Goal: Task Accomplishment & Management: Use online tool/utility

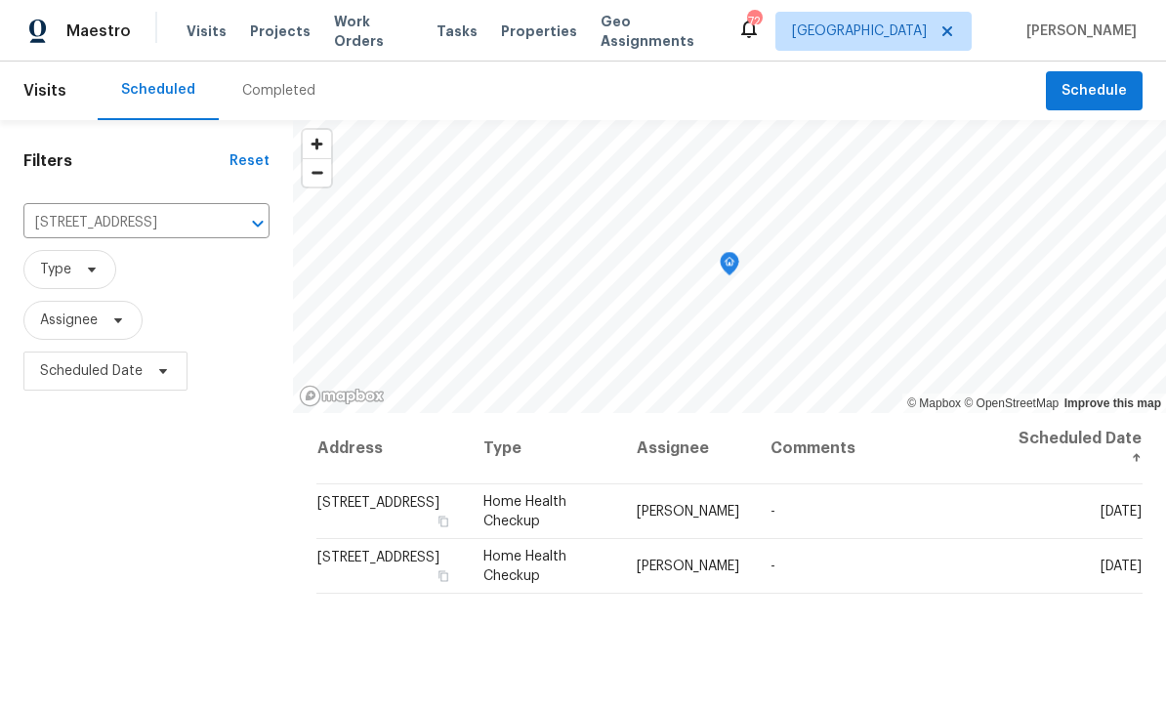
click at [232, 223] on icon "Clear" at bounding box center [233, 224] width 20 height 20
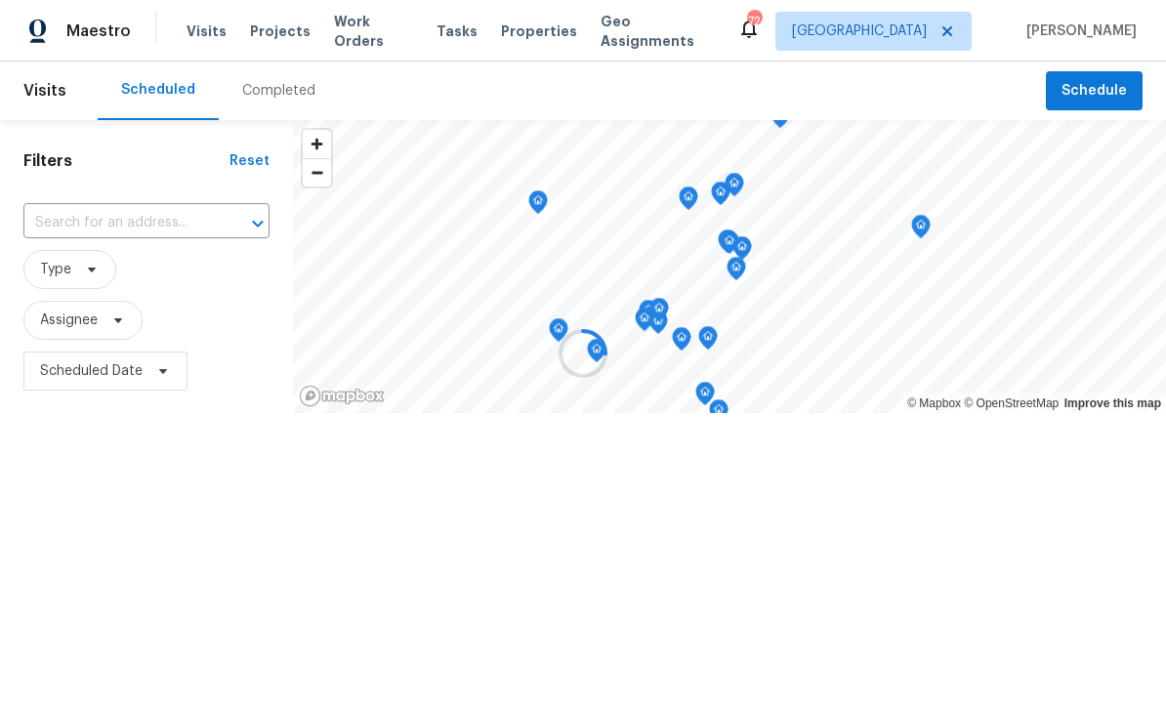
click at [103, 222] on div at bounding box center [583, 353] width 1166 height 707
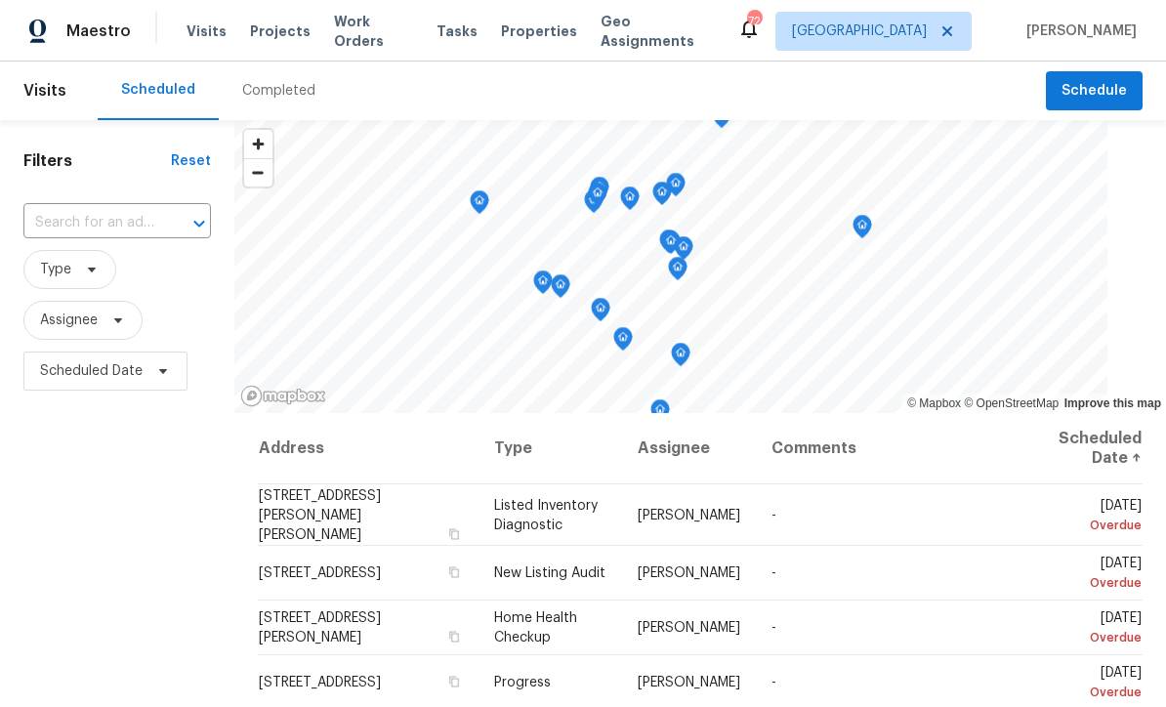
click at [75, 224] on input "text" at bounding box center [89, 223] width 133 height 30
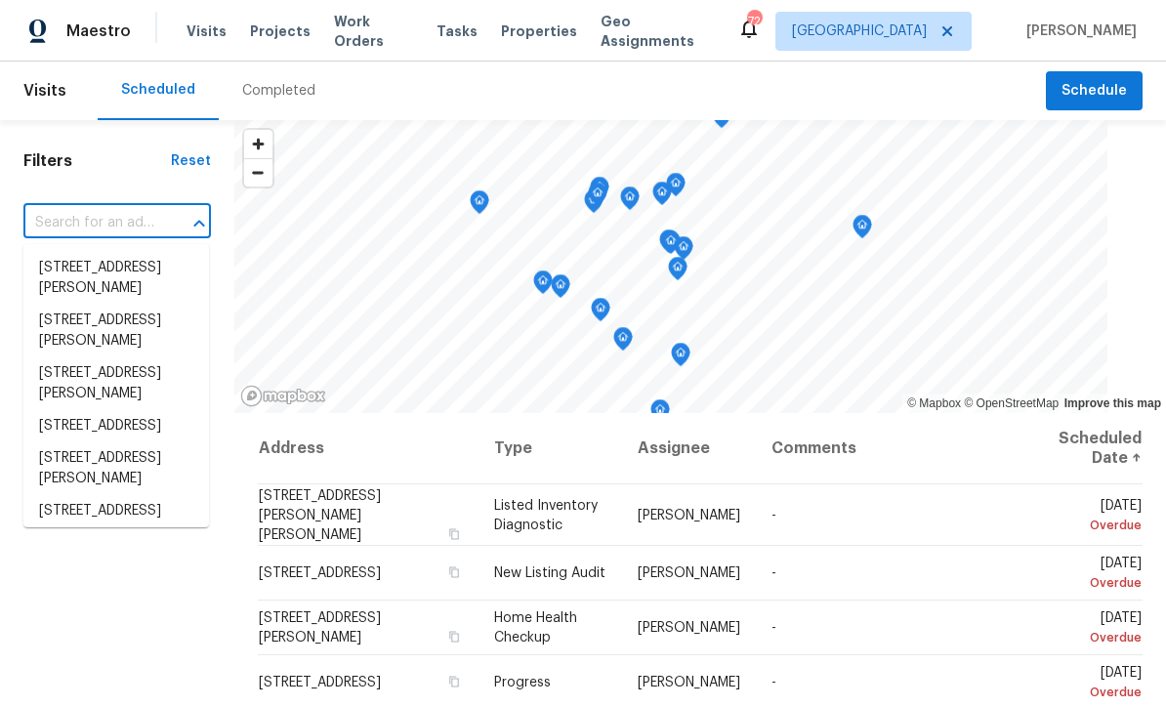
click at [62, 221] on input "text" at bounding box center [89, 223] width 133 height 30
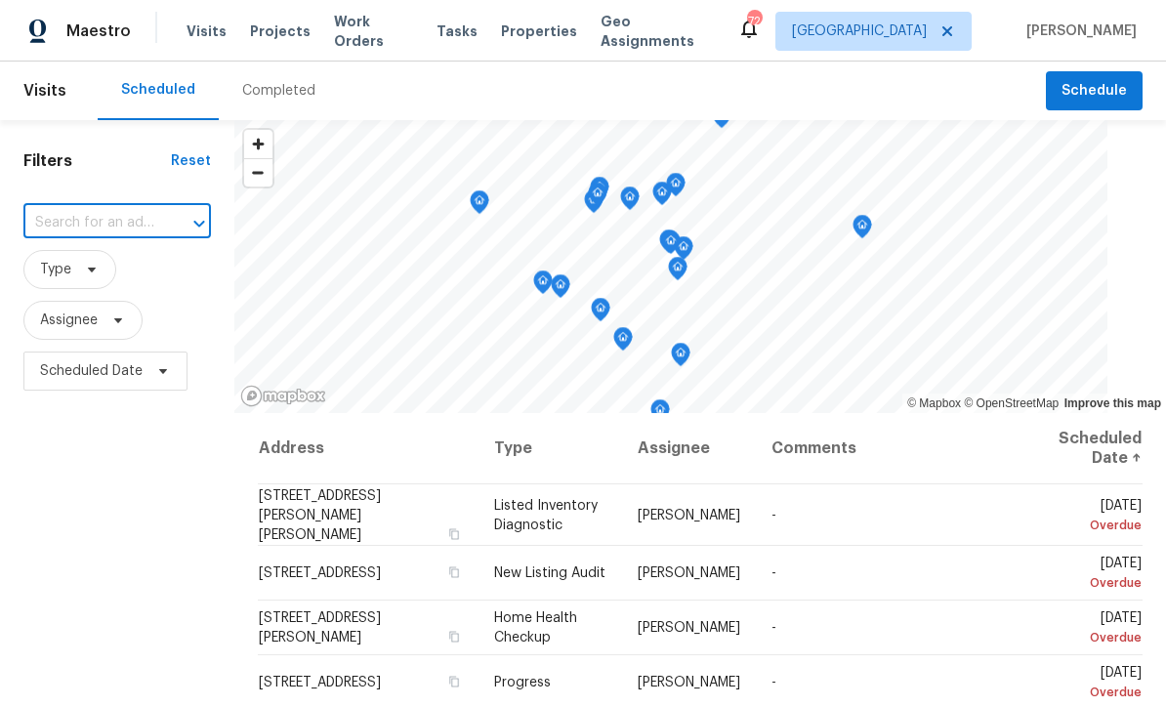
paste input "[STREET_ADDRESS]"
type input "[STREET_ADDRESS]"
click at [97, 272] on li "[STREET_ADDRESS]" at bounding box center [116, 268] width 186 height 32
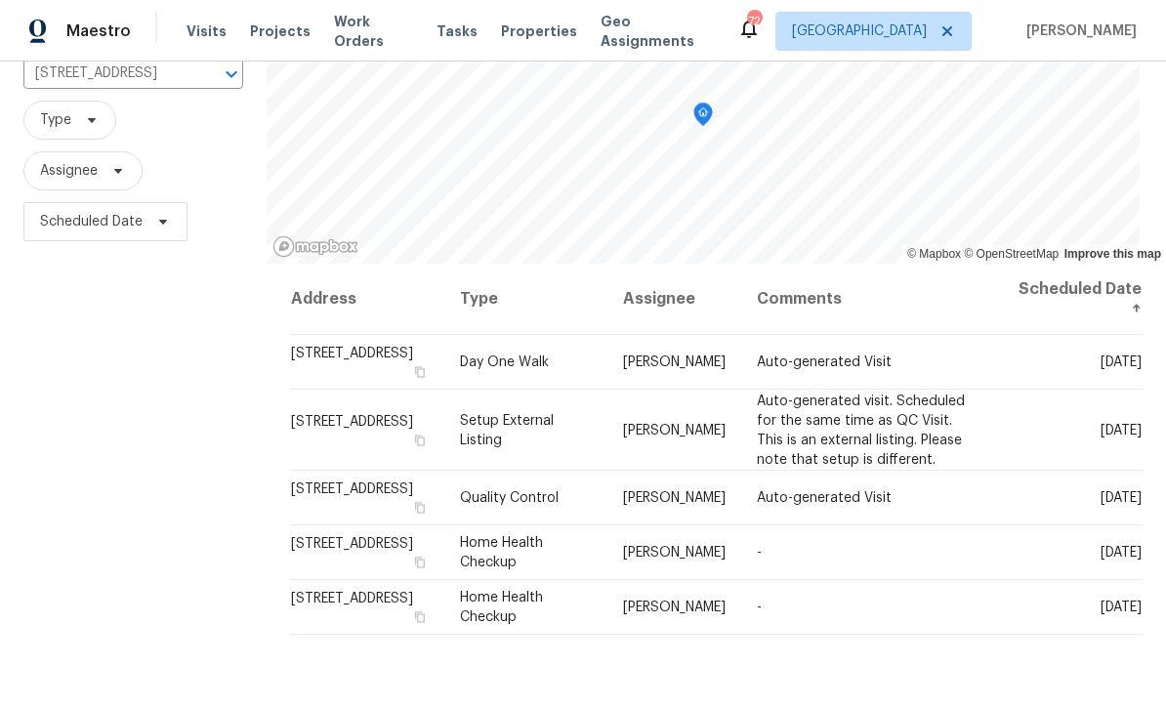
scroll to position [160, 0]
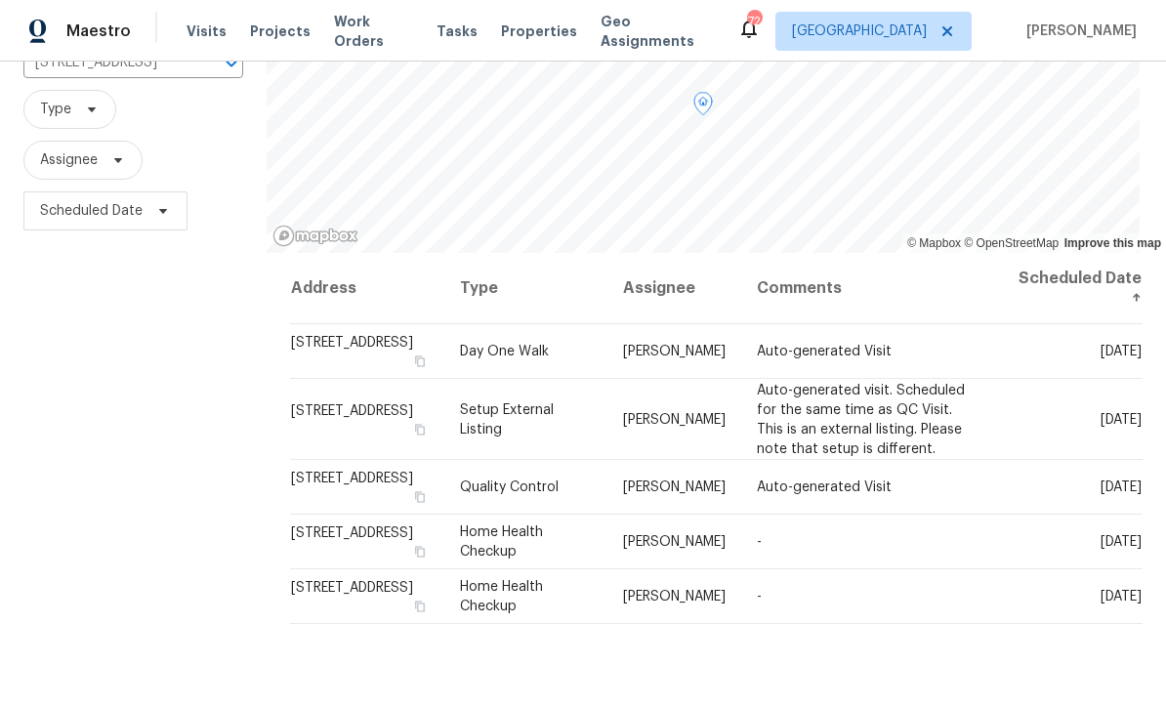
click at [0, 0] on icon at bounding box center [0, 0] width 0 height 0
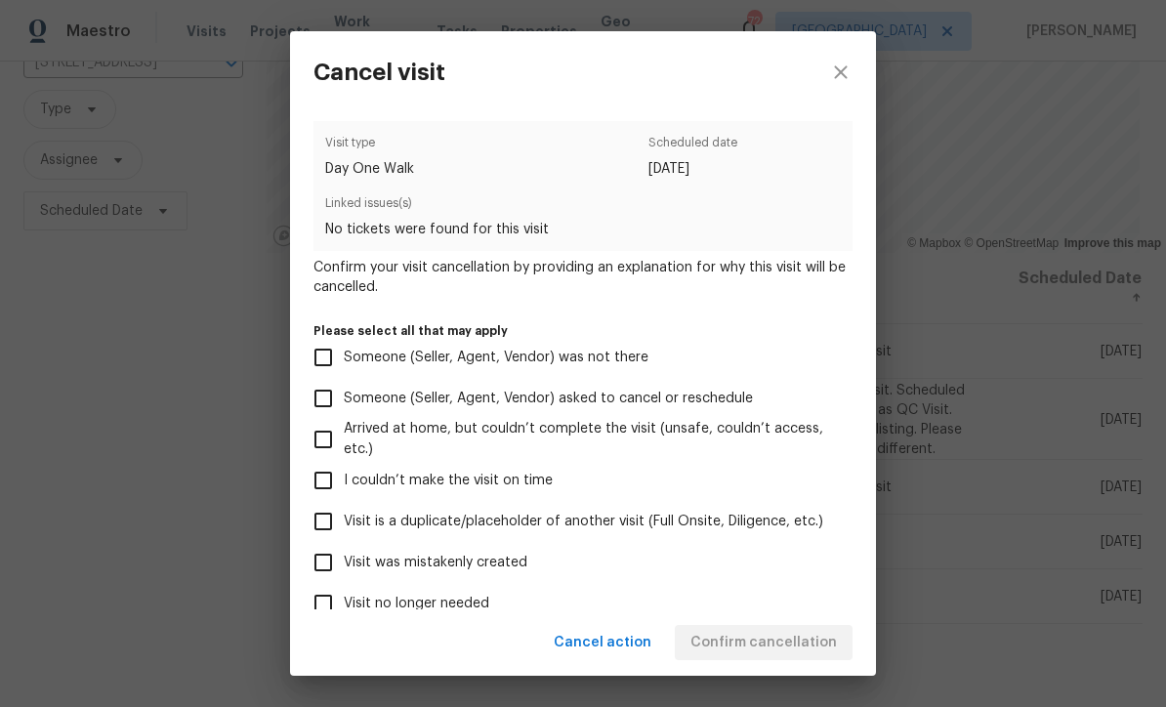
click at [326, 556] on input "Visit was mistakenly created" at bounding box center [323, 562] width 41 height 41
checkbox input "true"
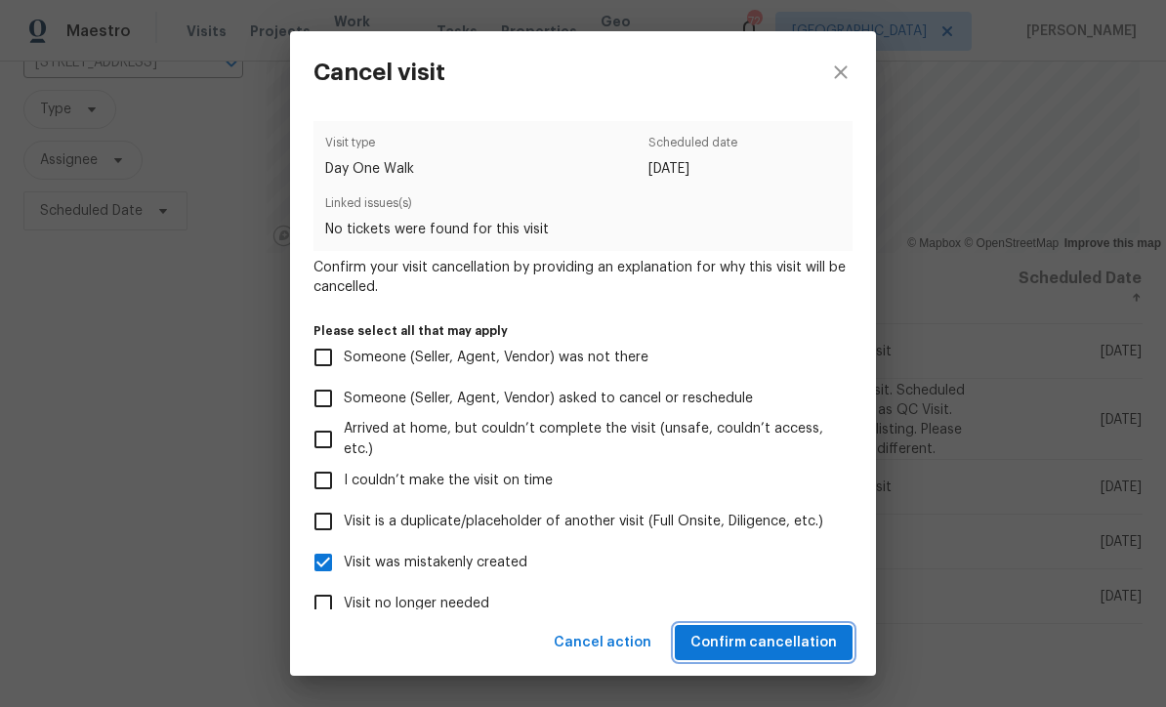
click at [762, 641] on span "Confirm cancellation" at bounding box center [764, 643] width 147 height 24
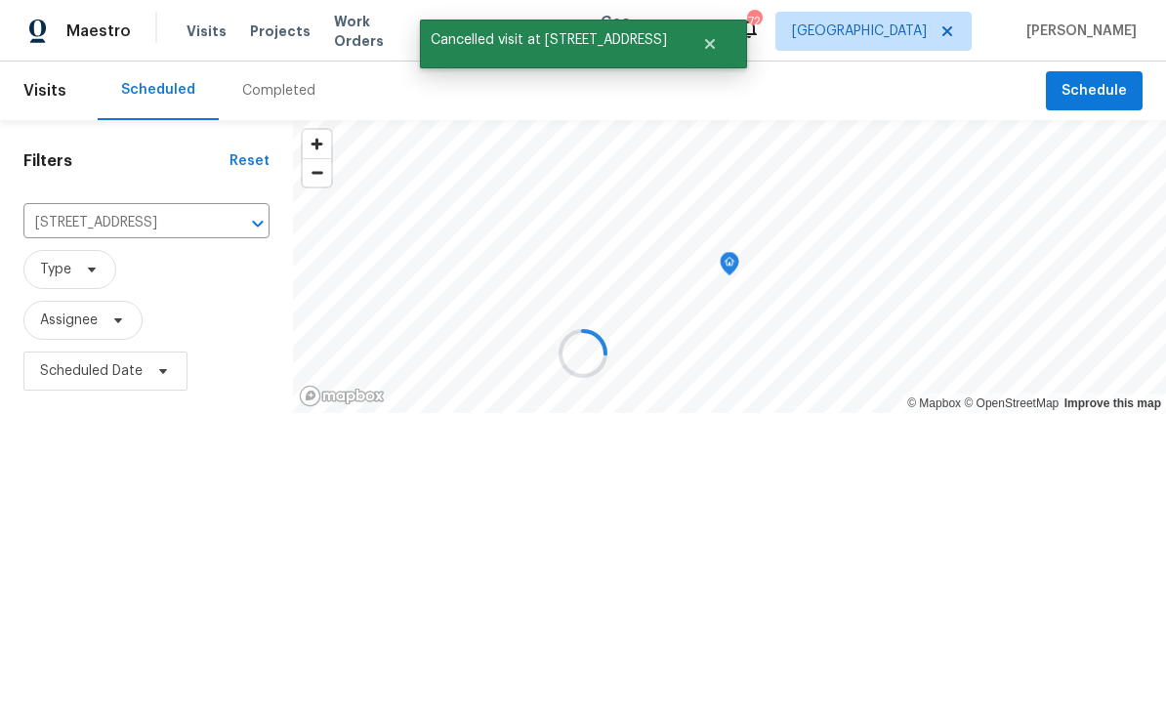
scroll to position [0, 0]
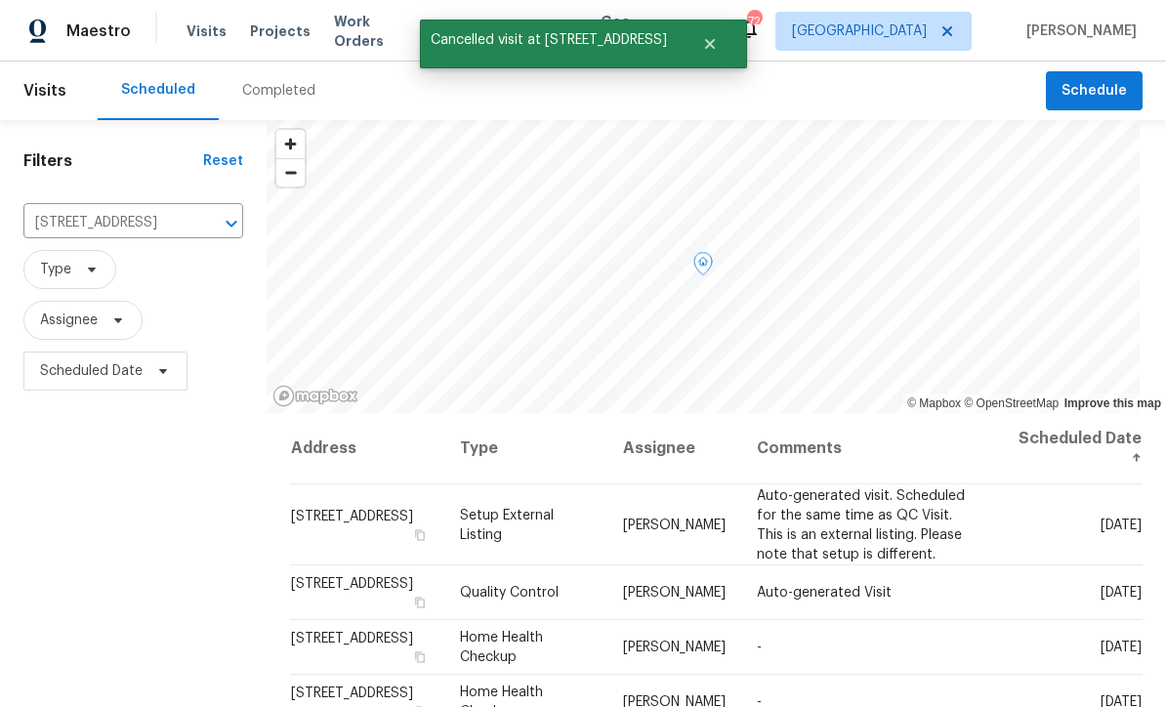
click at [0, 0] on icon at bounding box center [0, 0] width 0 height 0
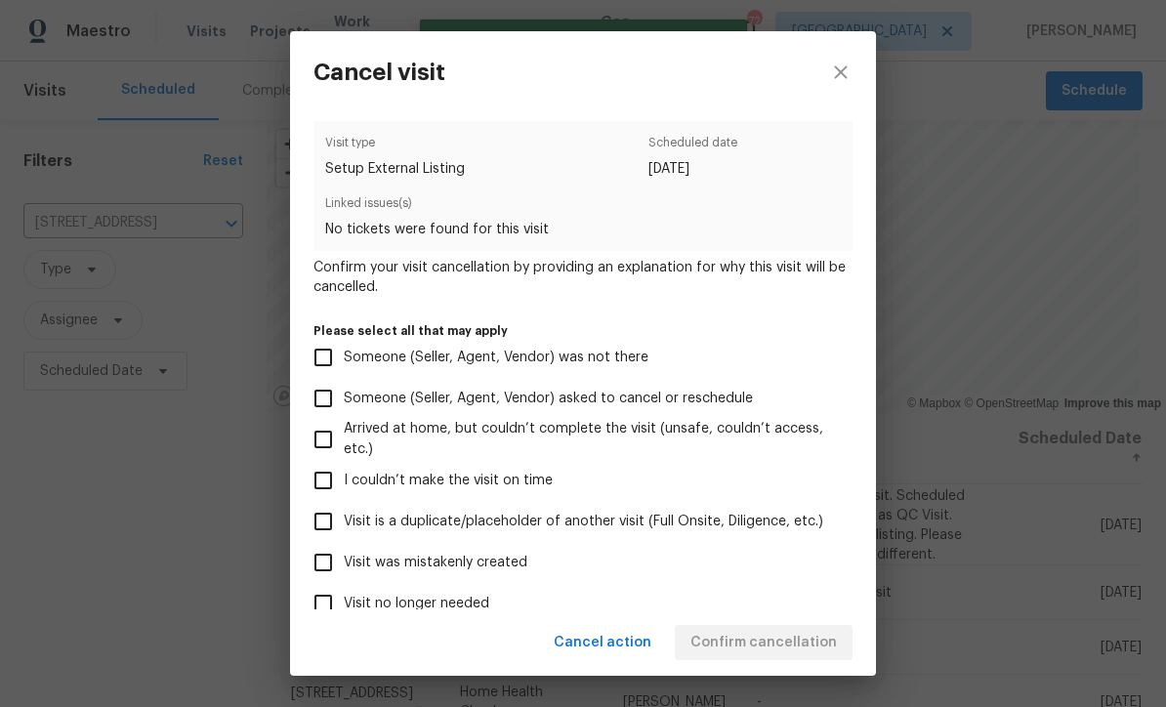
click at [317, 570] on input "Visit was mistakenly created" at bounding box center [323, 562] width 41 height 41
checkbox input "true"
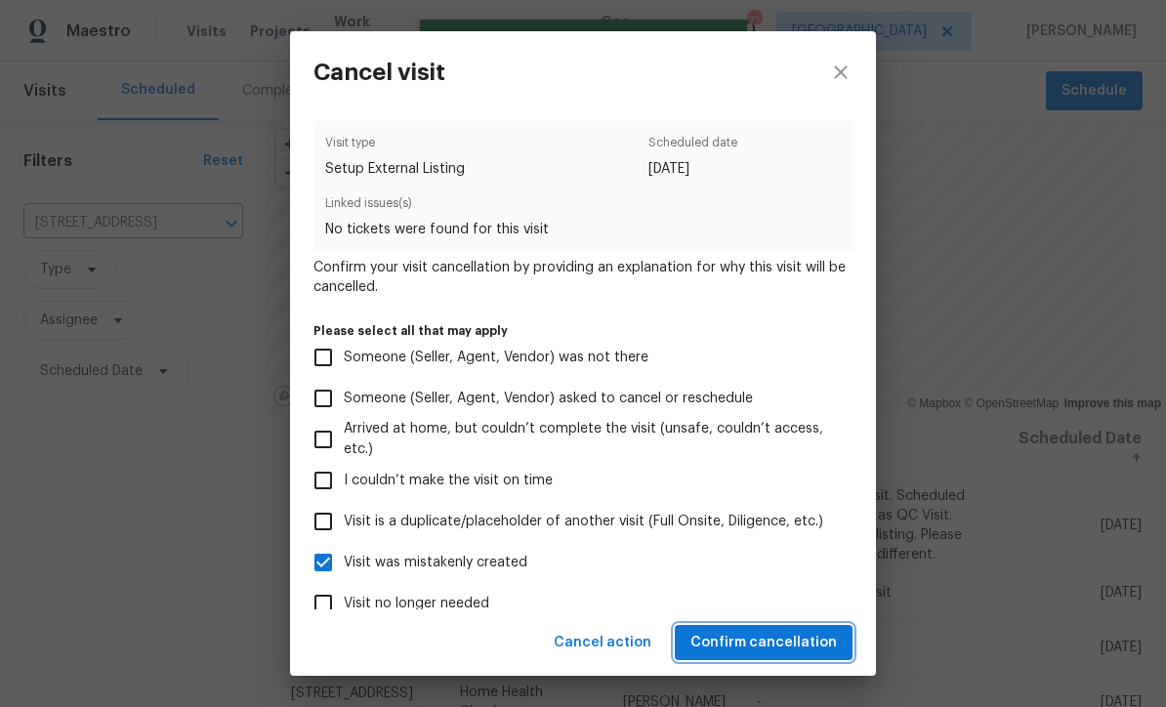
click at [752, 648] on span "Confirm cancellation" at bounding box center [764, 643] width 147 height 24
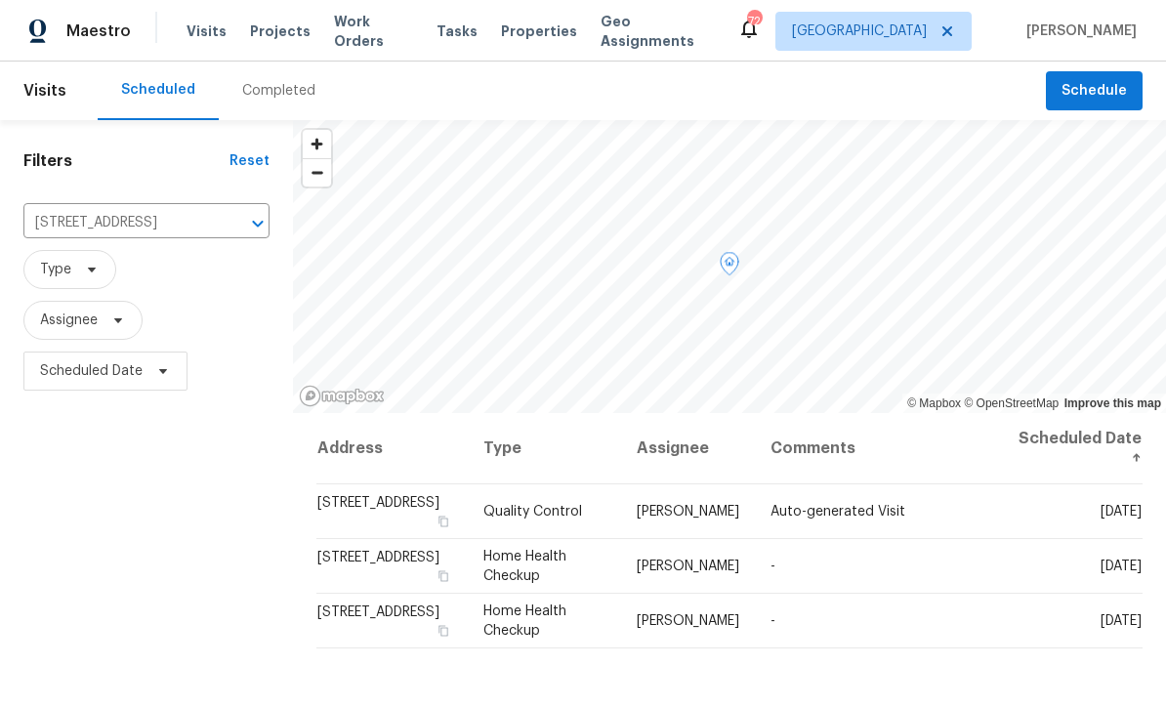
click at [0, 0] on icon at bounding box center [0, 0] width 0 height 0
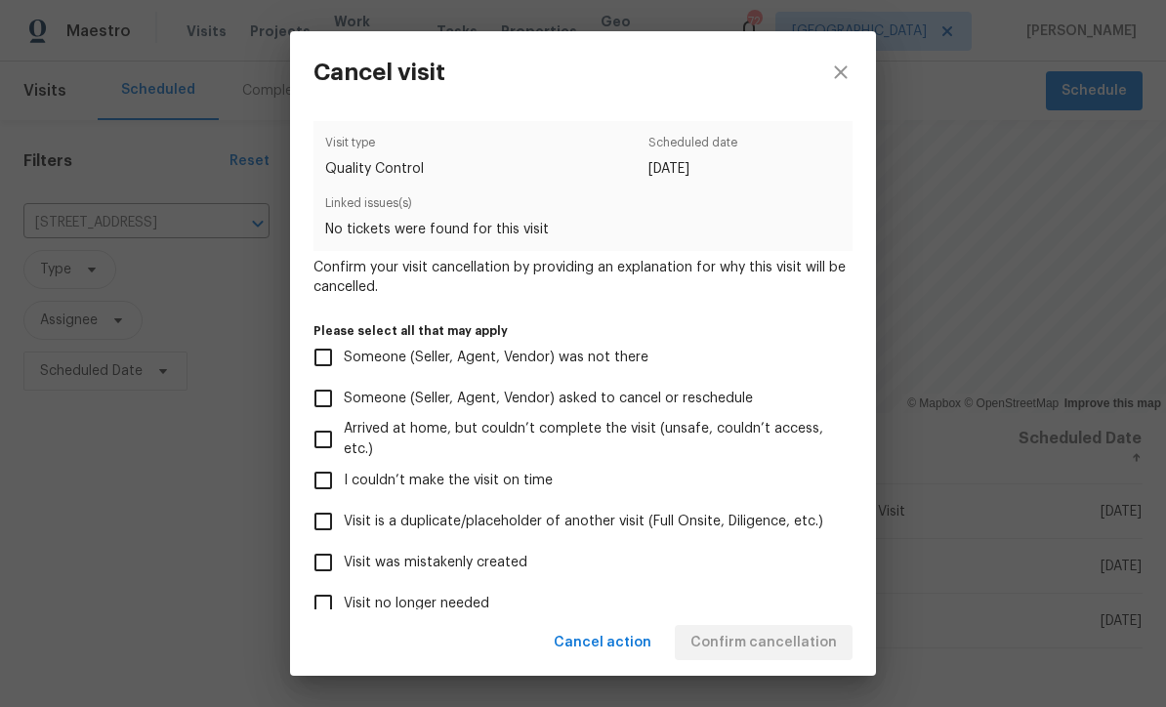
click at [342, 572] on input "Visit was mistakenly created" at bounding box center [323, 562] width 41 height 41
checkbox input "true"
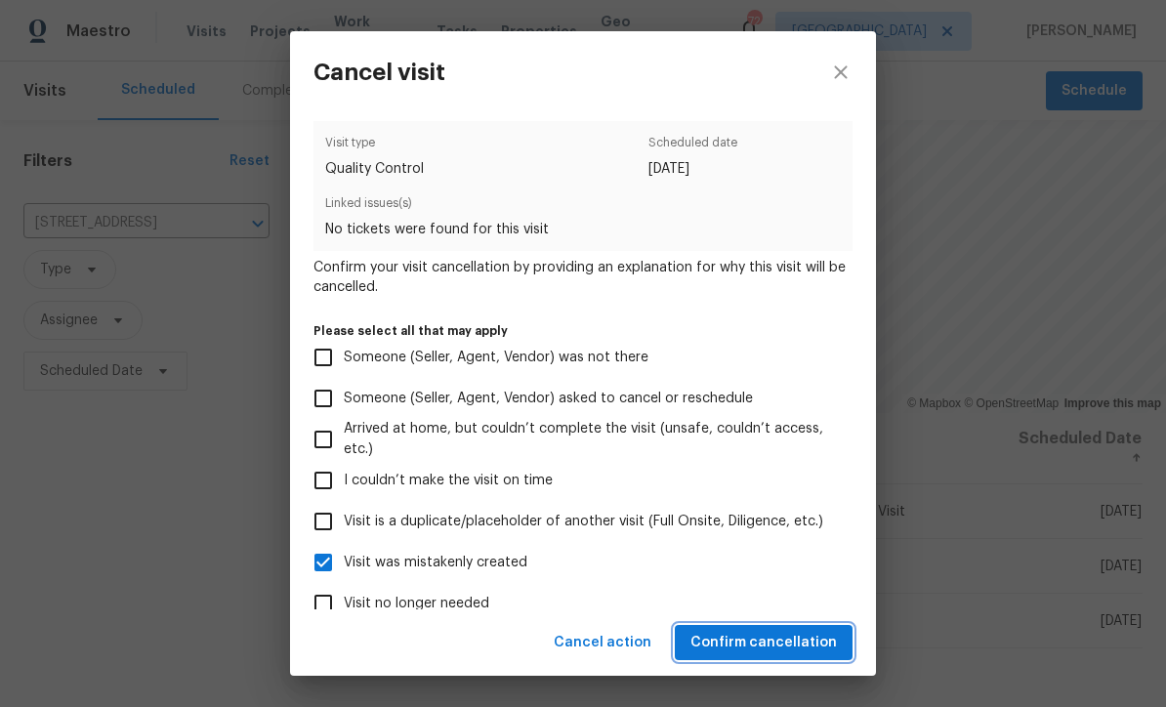
click at [759, 638] on span "Confirm cancellation" at bounding box center [764, 643] width 147 height 24
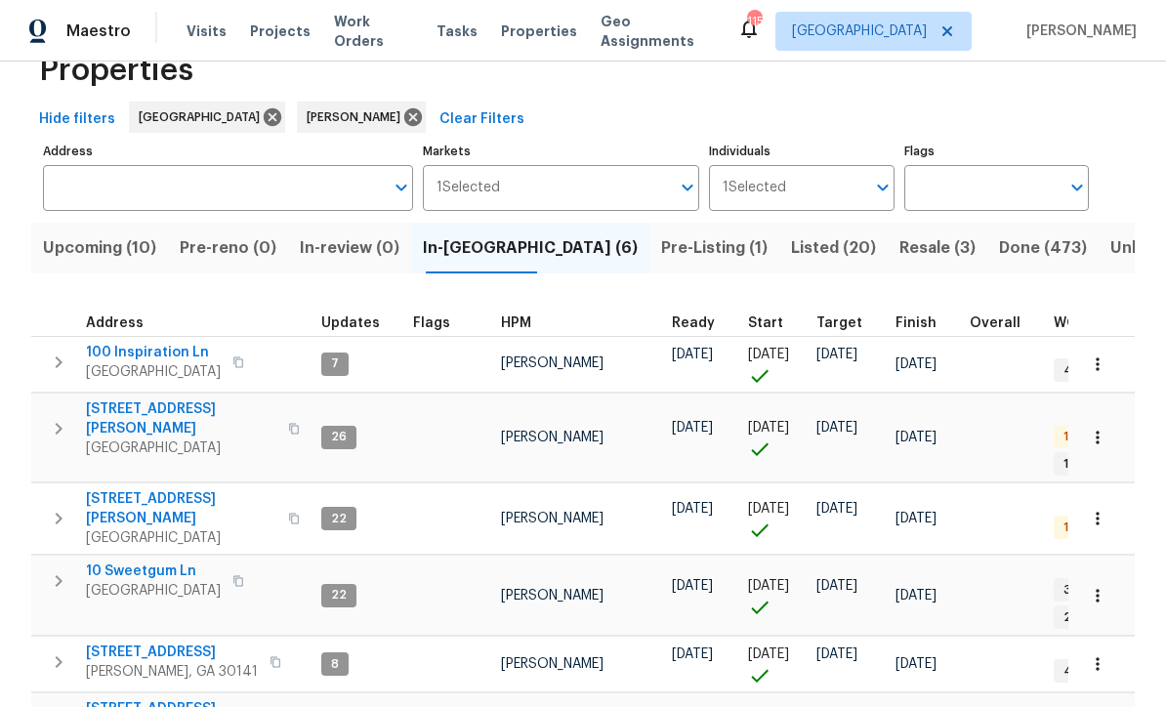
scroll to position [53, 0]
click at [85, 246] on span "Upcoming (10)" at bounding box center [99, 248] width 113 height 27
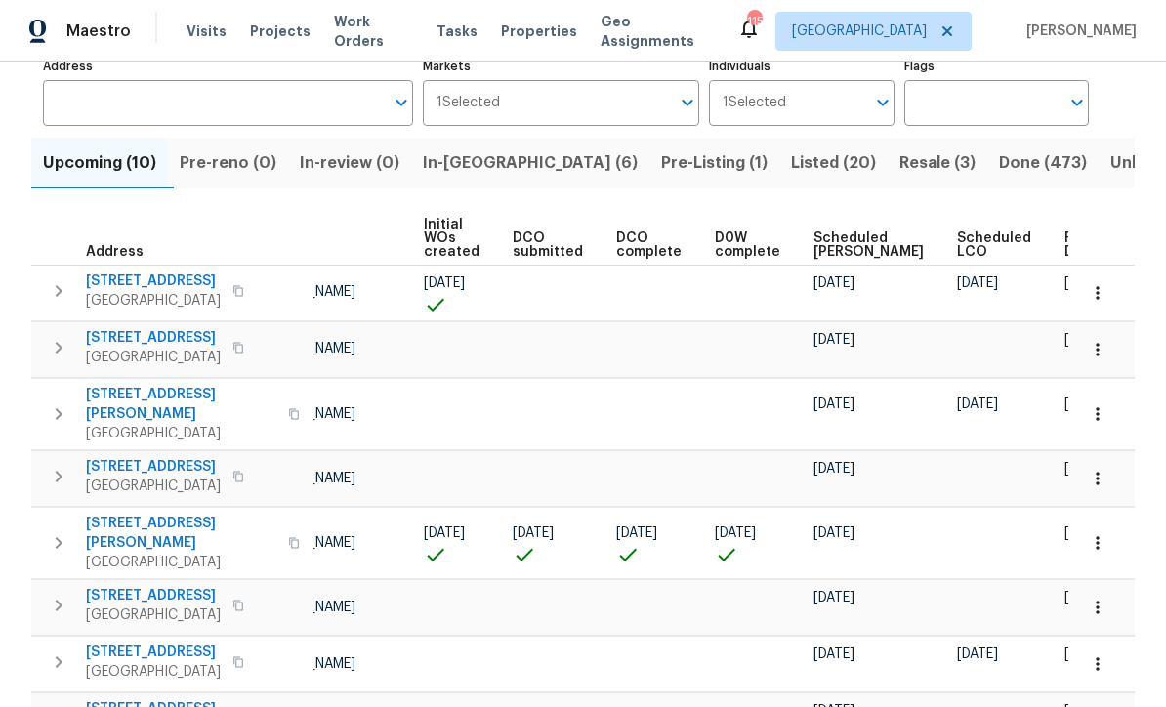
scroll to position [0, 138]
click at [1066, 233] on span "Ready Date" at bounding box center [1087, 245] width 43 height 27
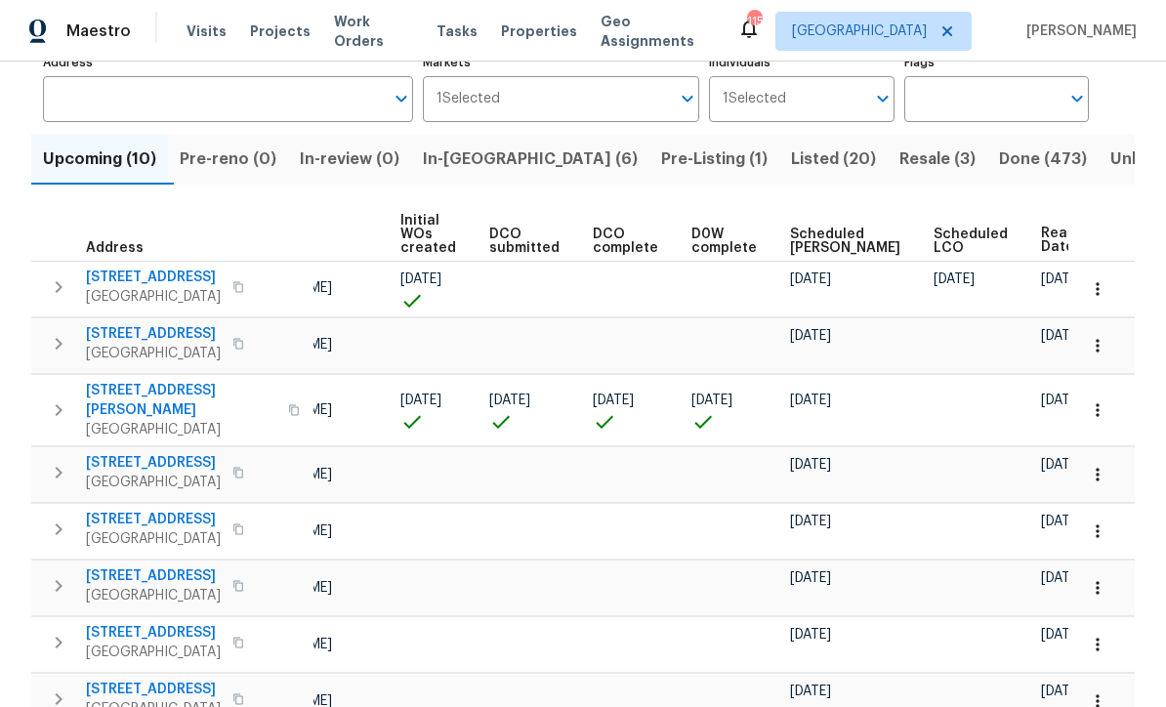
scroll to position [0, 161]
